Goal: Information Seeking & Learning: Learn about a topic

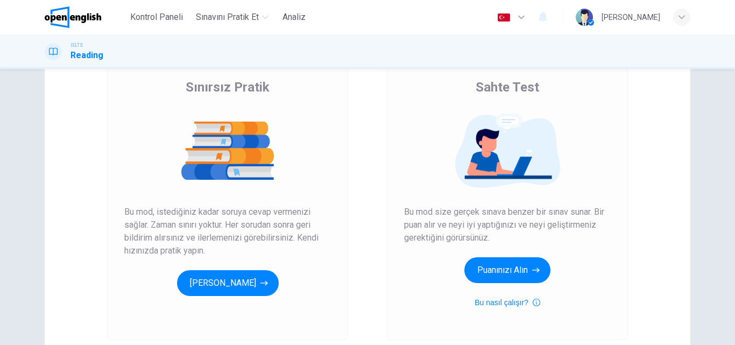
scroll to position [108, 0]
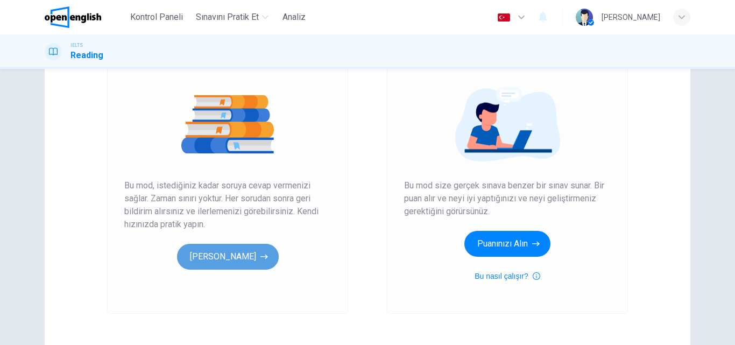
click at [230, 254] on button "[PERSON_NAME]" at bounding box center [228, 257] width 102 height 26
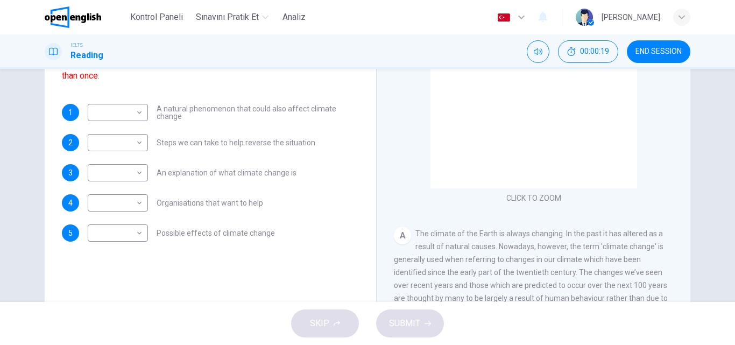
scroll to position [161, 0]
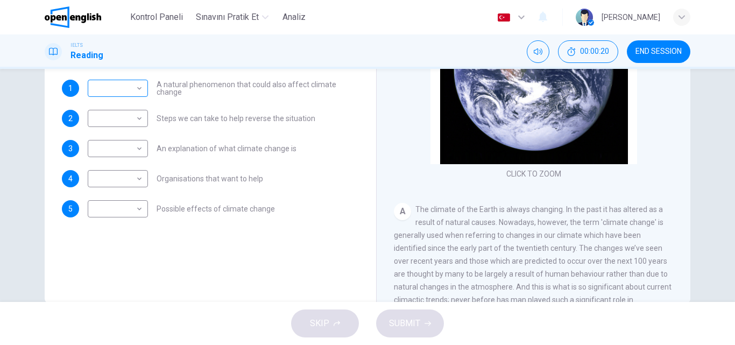
click at [124, 87] on body "Bu site, Gizlilik Politikamızda açıklandığı gibi çerezler kullanmaktadır. Çerez…" at bounding box center [367, 172] width 735 height 345
click at [124, 87] on div at bounding box center [367, 172] width 735 height 345
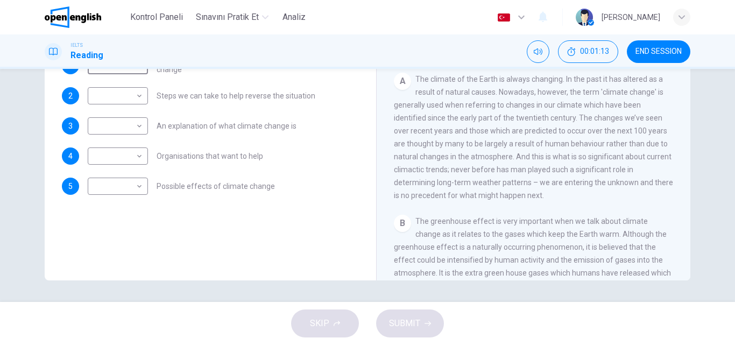
scroll to position [130, 0]
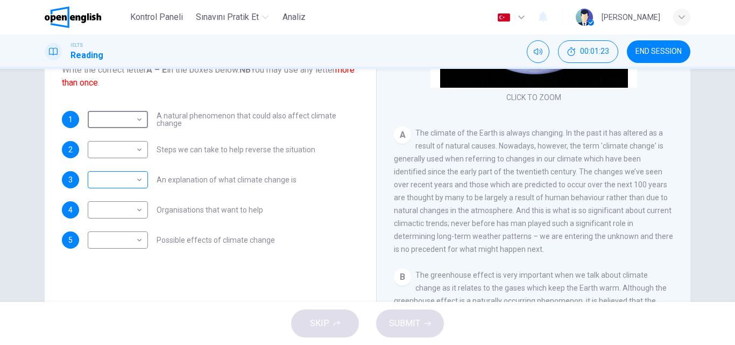
click at [122, 186] on body "Bu site, Gizlilik Politikamızda açıklandığı gibi çerezler kullanmaktadır. Çerez…" at bounding box center [367, 172] width 735 height 345
click at [120, 203] on li "A" at bounding box center [115, 196] width 60 height 17
type input "*"
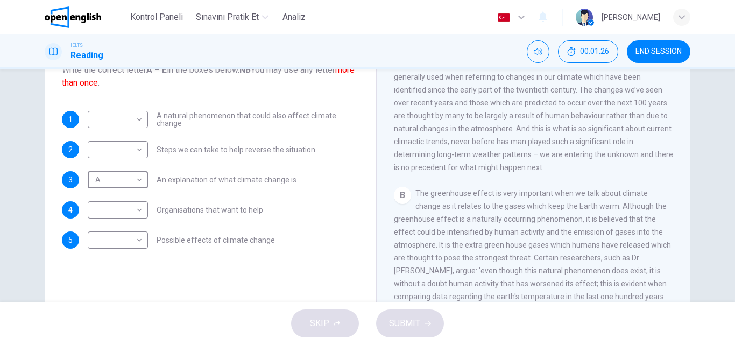
scroll to position [215, 0]
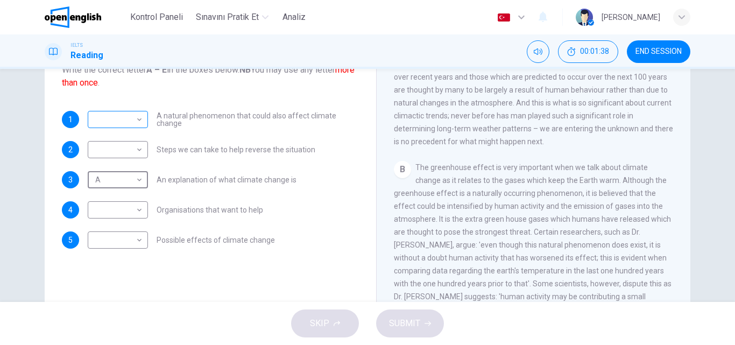
click at [113, 119] on body "Bu site, Gizlilik Politikamızda açıklandığı gibi çerezler kullanmaktadır. Çerez…" at bounding box center [367, 172] width 735 height 345
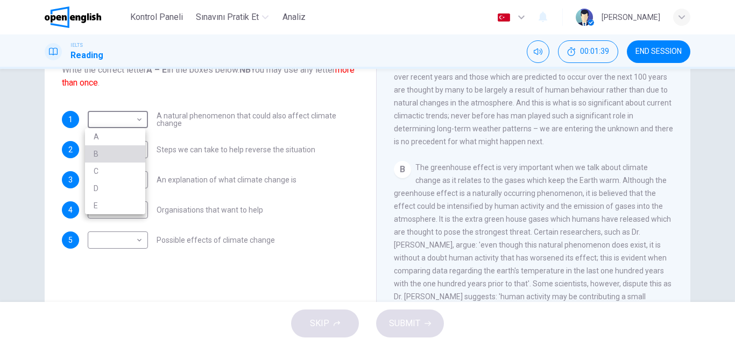
click at [118, 152] on li "B" at bounding box center [115, 153] width 60 height 17
type input "*"
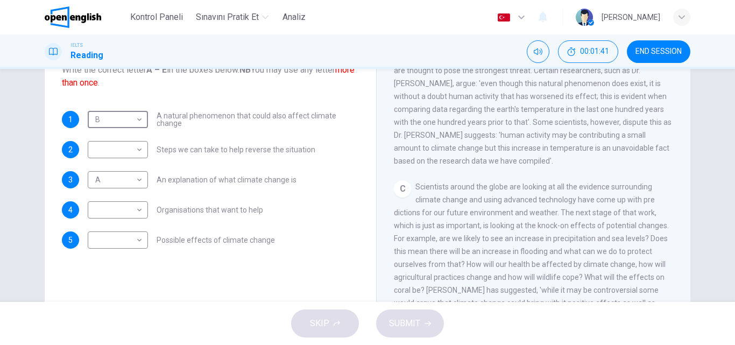
scroll to position [430, 0]
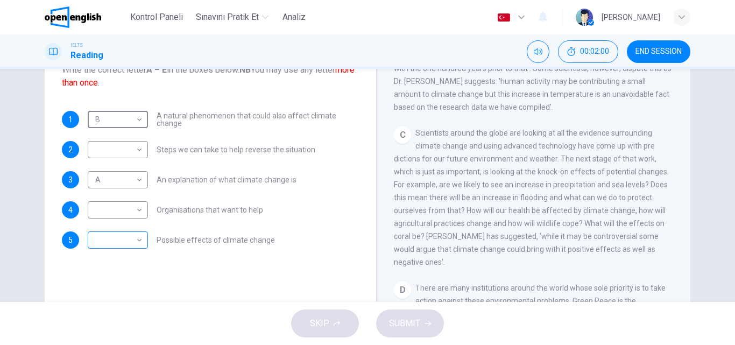
click at [131, 244] on body "Bu site, Gizlilik Politikamızda açıklandığı gibi çerezler kullanmaktadır. Çerez…" at bounding box center [367, 172] width 735 height 345
click at [126, 290] on li "C" at bounding box center [115, 291] width 60 height 17
type input "*"
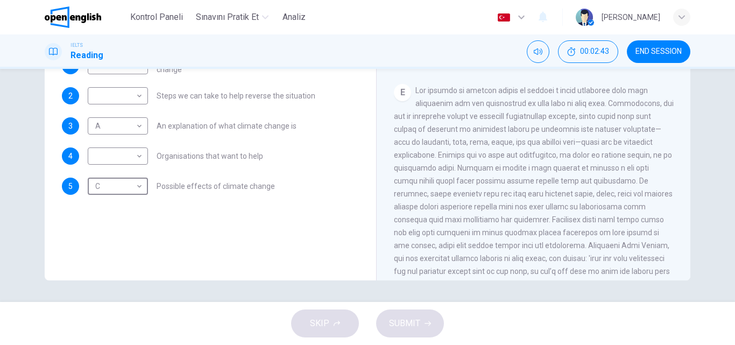
scroll to position [130, 0]
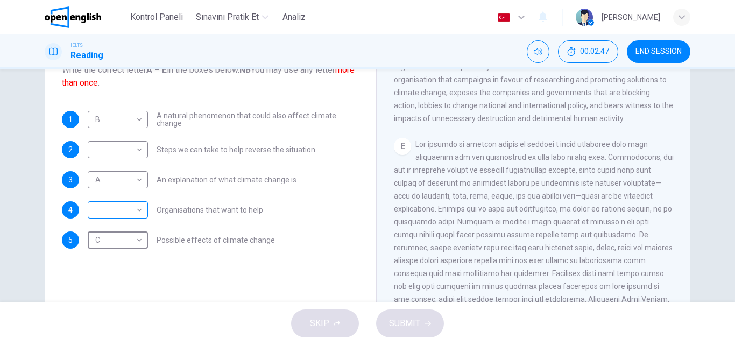
click at [123, 210] on body "Bu site, Gizlilik Politikamızda açıklandığı gibi çerezler kullanmaktadır. Çerez…" at bounding box center [367, 172] width 735 height 345
click at [101, 294] on li "E" at bounding box center [115, 295] width 60 height 17
type input "*"
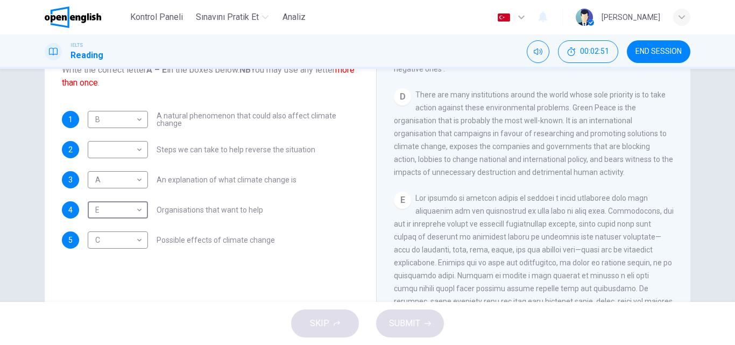
scroll to position [570, 0]
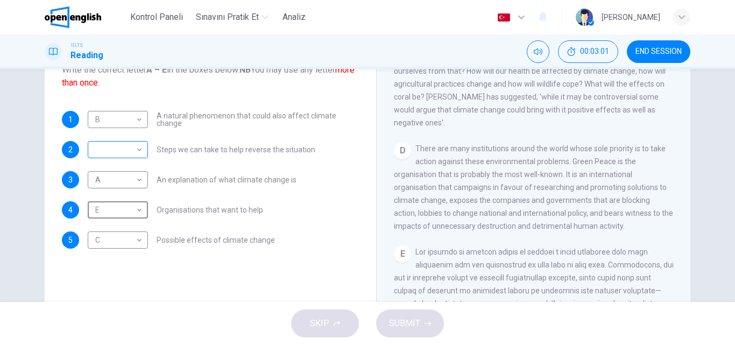
click at [112, 153] on body "Bu site, Gizlilik Politikamızda açıklandığı gibi çerezler kullanmaktadır. Çerez…" at bounding box center [367, 172] width 735 height 345
click at [111, 218] on li "D" at bounding box center [115, 218] width 60 height 17
type input "*"
click at [402, 322] on span "SUBMIT" at bounding box center [404, 323] width 31 height 15
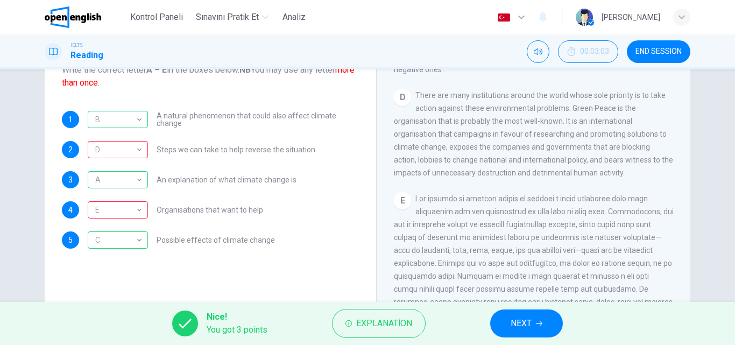
scroll to position [623, 0]
click at [529, 329] on span "NEXT" at bounding box center [520, 323] width 21 height 15
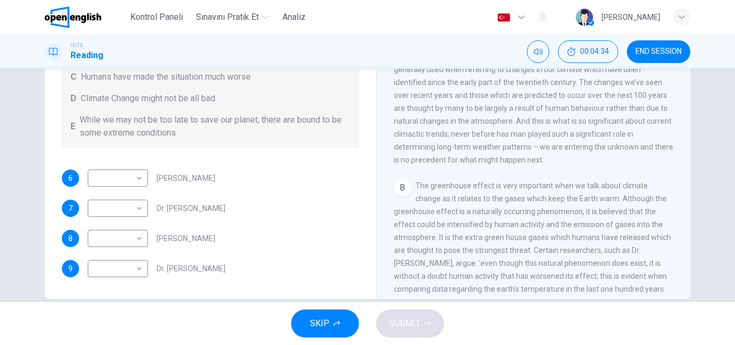
scroll to position [184, 0]
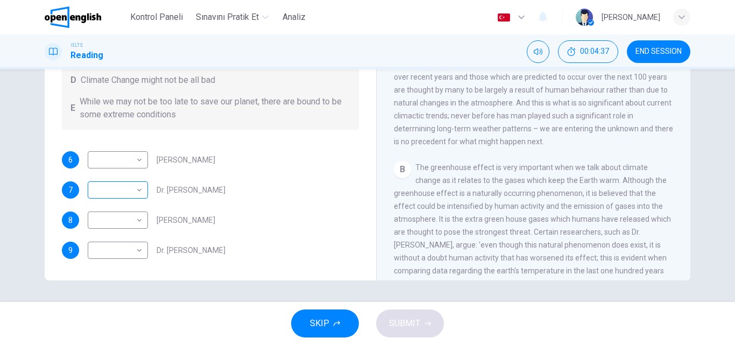
click at [125, 190] on body "Bu site, Gizlilik Politikamızda açıklandığı gibi çerezler kullanmaktadır. Çerez…" at bounding box center [367, 172] width 735 height 345
click at [253, 183] on div at bounding box center [367, 172] width 735 height 345
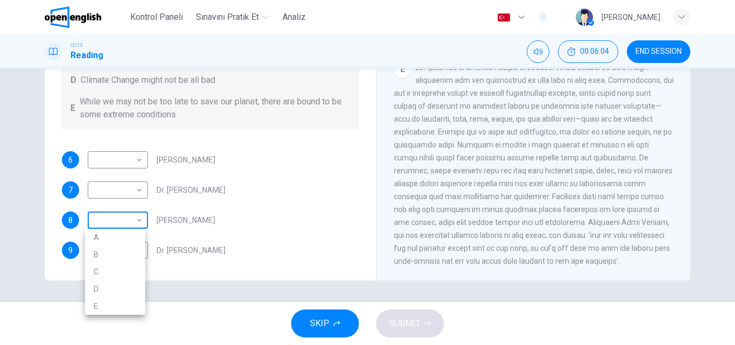
click at [129, 221] on body "Bu site, Gizlilik Politikamızda açıklandığı gibi çerezler kullanmaktadır. Çerez…" at bounding box center [367, 172] width 735 height 345
click at [107, 239] on li "A" at bounding box center [115, 237] width 60 height 17
type input "*"
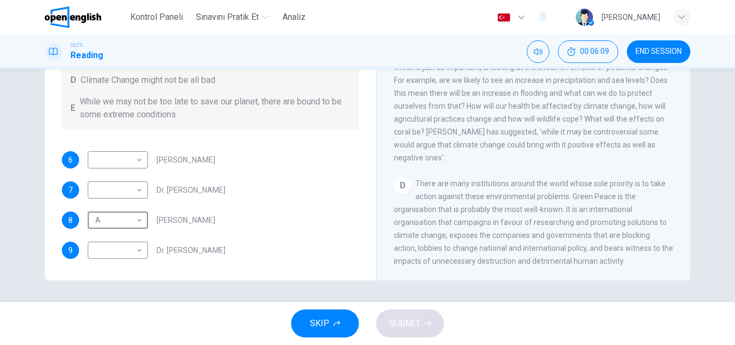
scroll to position [479, 0]
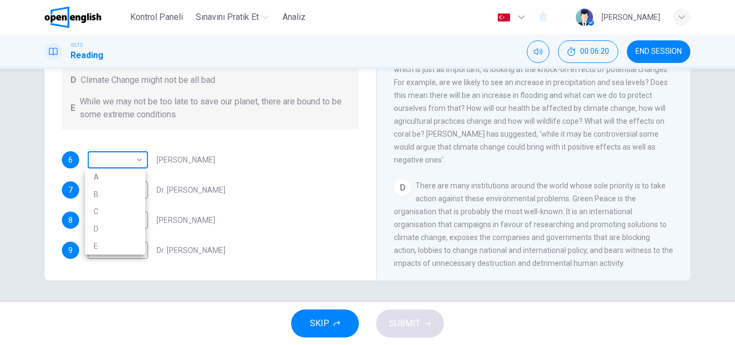
click at [117, 160] on body "Bu site, Gizlilik Politikamızda açıklandığı gibi çerezler kullanmaktadır. Çerez…" at bounding box center [367, 172] width 735 height 345
click at [109, 224] on li "D" at bounding box center [115, 228] width 60 height 17
type input "*"
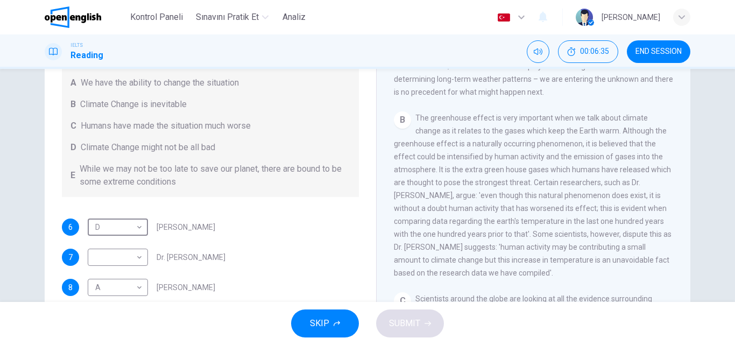
scroll to position [13, 0]
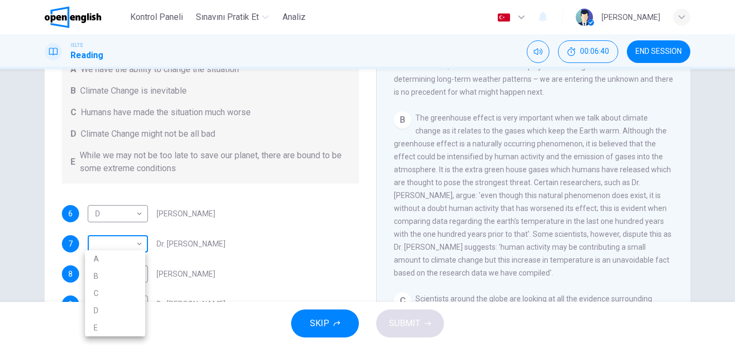
click at [118, 244] on body "Bu site, Gizlilik Politikamızda açıklandığı gibi çerezler kullanmaktadır. Çerez…" at bounding box center [367, 172] width 735 height 345
click at [105, 293] on li "C" at bounding box center [115, 293] width 60 height 17
type input "*"
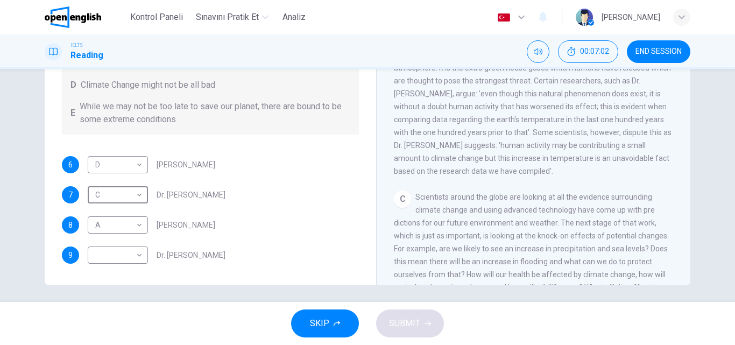
scroll to position [184, 0]
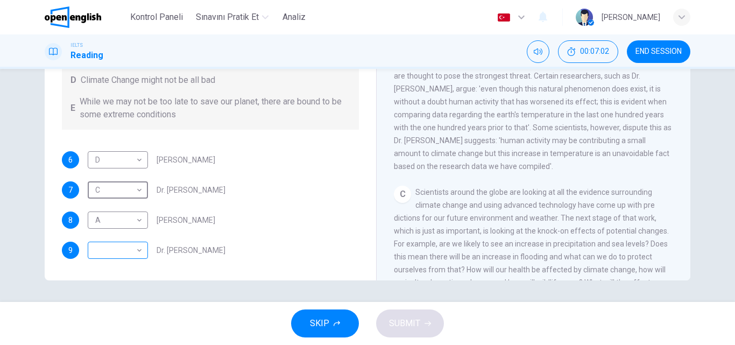
click at [127, 251] on body "Bu site, Gizlilik Politikamızda açıklandığı gibi çerezler kullanmaktadır. Çerez…" at bounding box center [367, 172] width 735 height 345
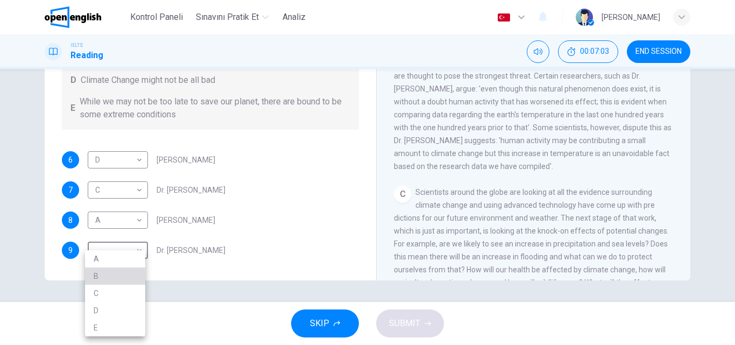
click at [110, 275] on li "B" at bounding box center [115, 275] width 60 height 17
type input "*"
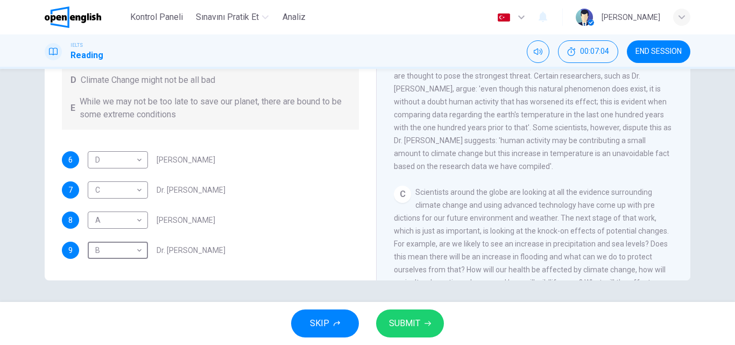
click at [411, 322] on span "SUBMIT" at bounding box center [404, 323] width 31 height 15
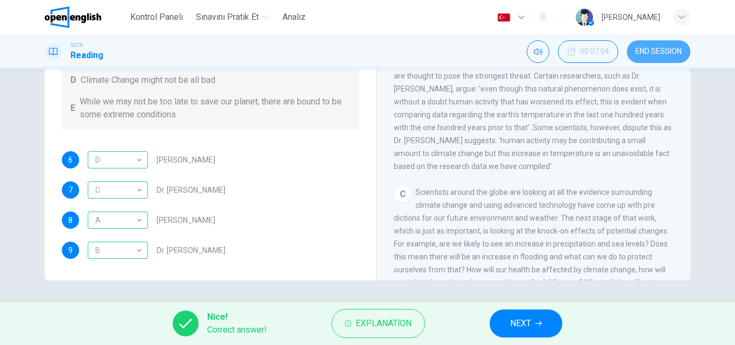
click at [644, 53] on span "END SESSION" at bounding box center [658, 51] width 46 height 9
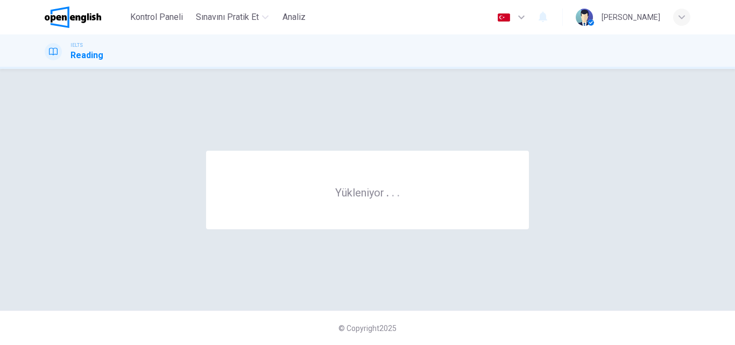
scroll to position [0, 0]
